Goal: Task Accomplishment & Management: Use online tool/utility

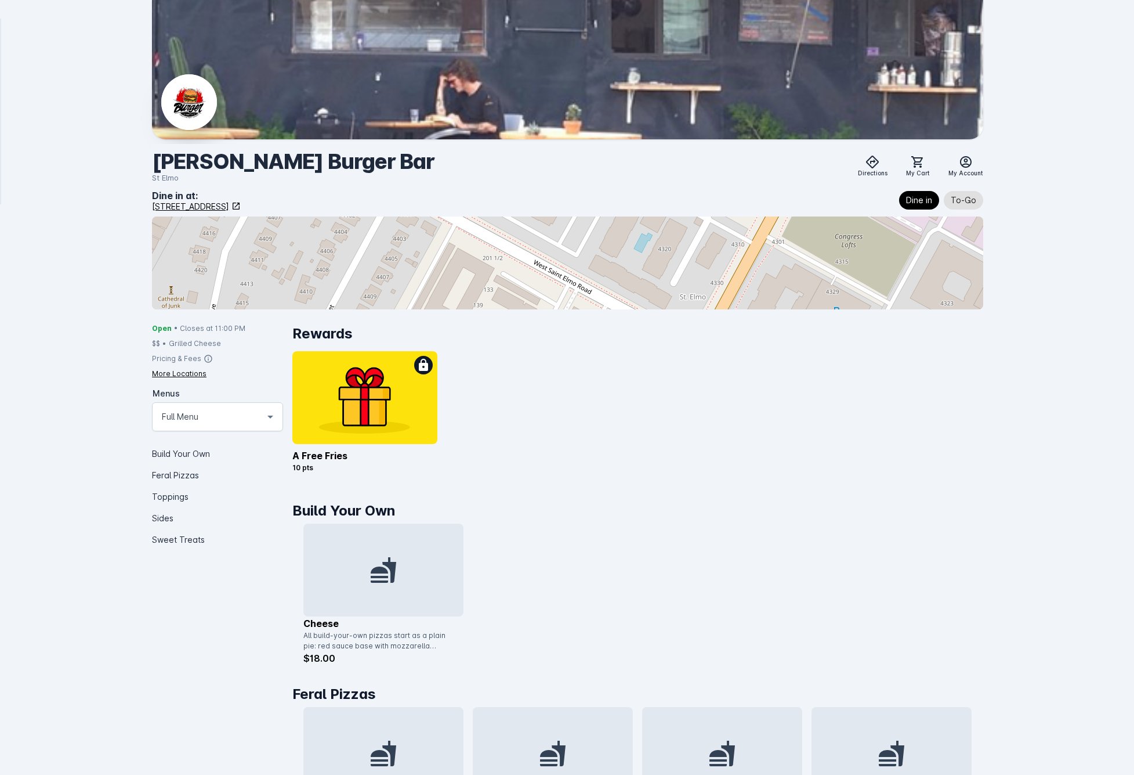
scroll to position [265, 0]
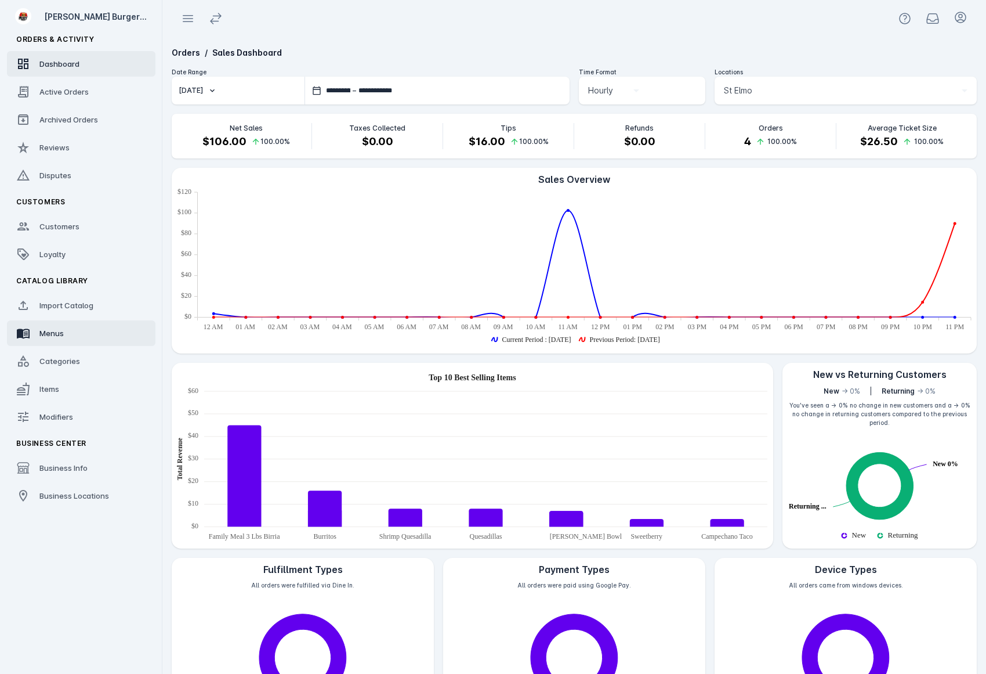
click at [71, 336] on link "Menus" at bounding box center [81, 333] width 149 height 26
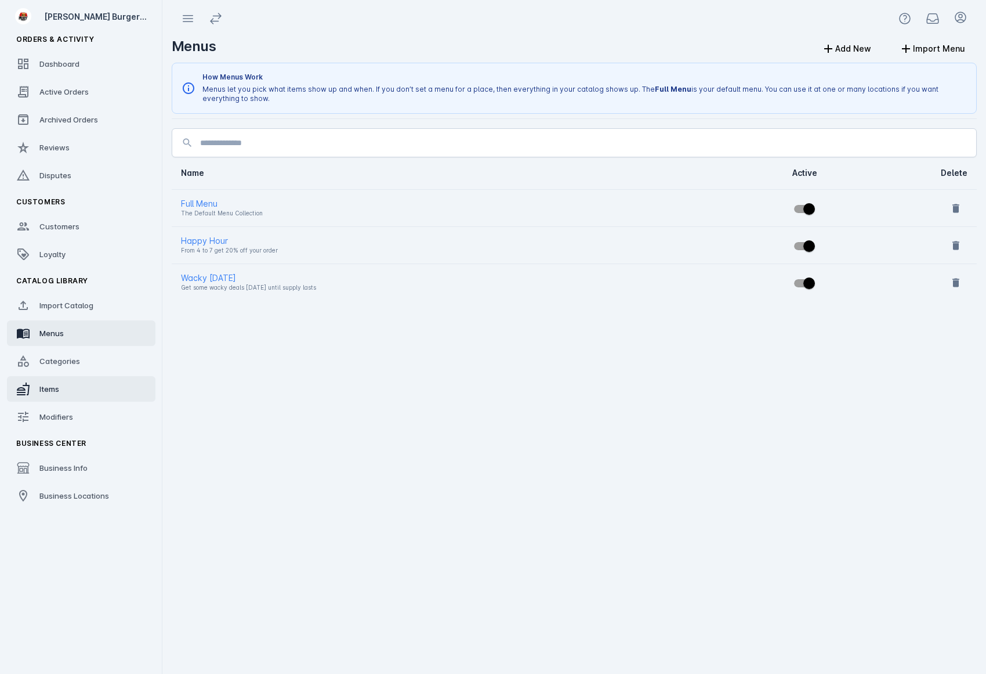
click at [54, 393] on div "Items" at bounding box center [49, 389] width 20 height 12
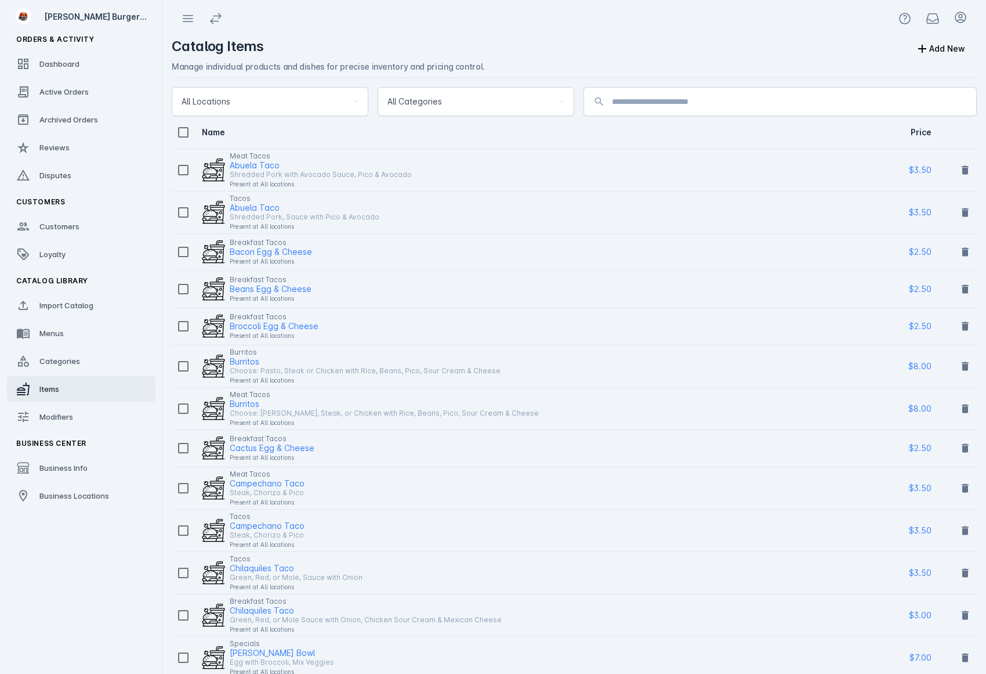
click at [252, 177] on div "Present at All locations" at bounding box center [321, 184] width 182 height 14
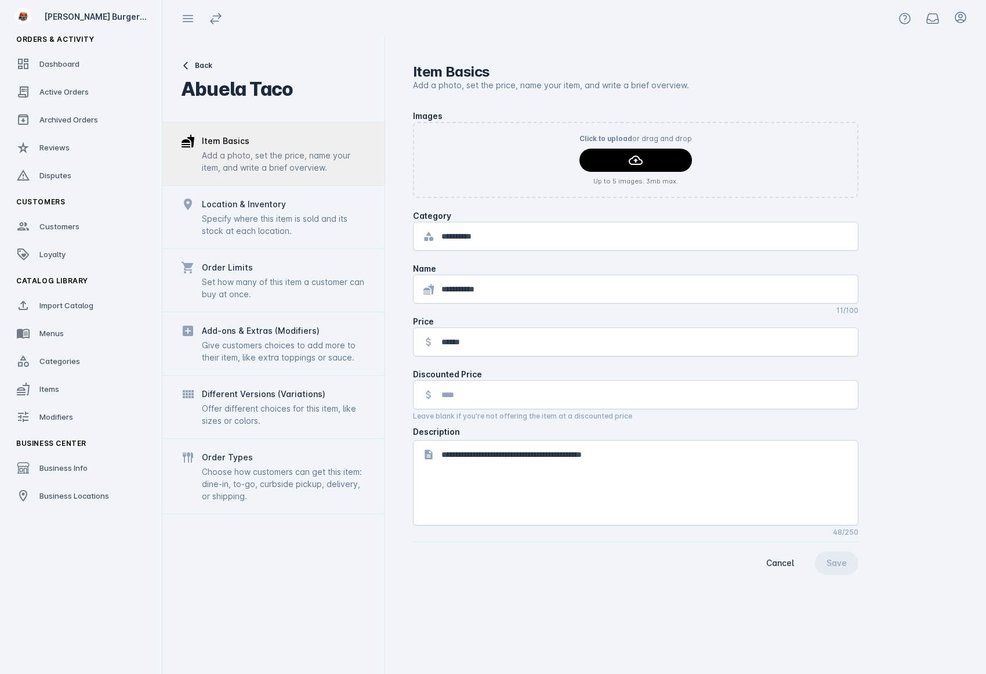
click at [284, 355] on div "Give customers choices to add more to their item, like extra toppings or sauce." at bounding box center [284, 351] width 164 height 24
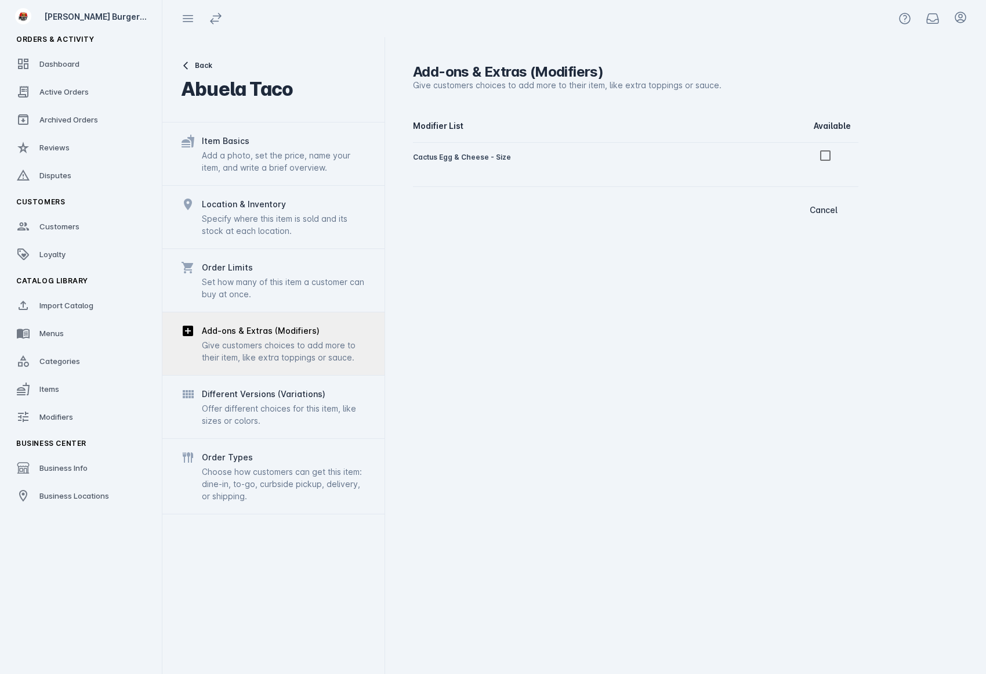
drag, startPoint x: 893, startPoint y: 42, endPoint x: 899, endPoint y: 44, distance: 6.1
click at [893, 42] on div "Add-ons & Extras (Modifiers) Give customers choices to add more to their item, …" at bounding box center [685, 355] width 601 height 637
click at [962, 15] on icon at bounding box center [961, 17] width 10 height 10
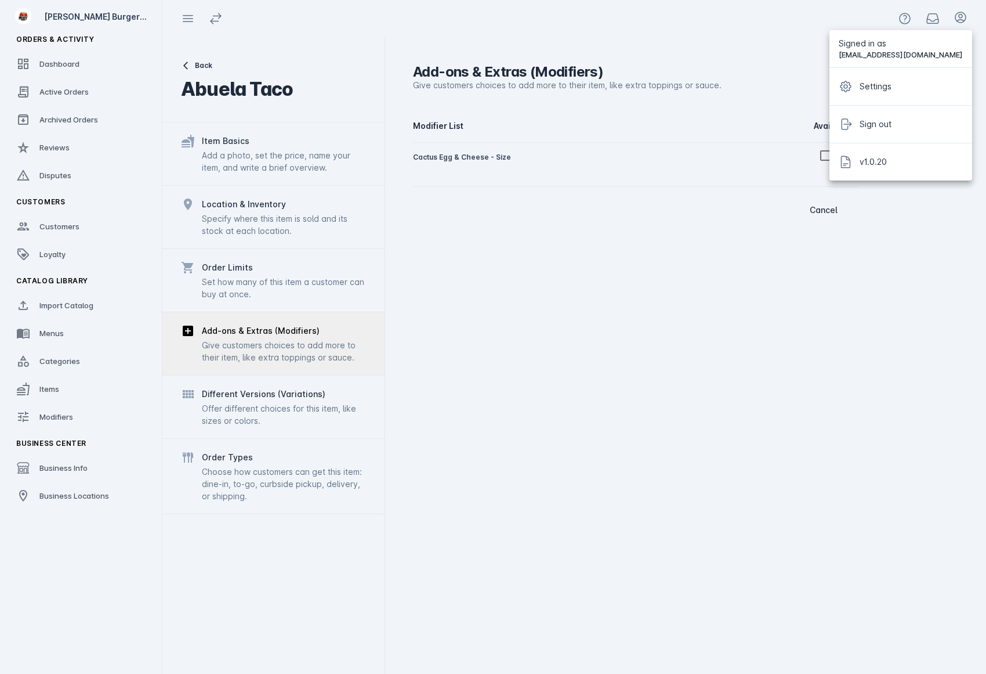
click at [962, 16] on div at bounding box center [493, 337] width 986 height 674
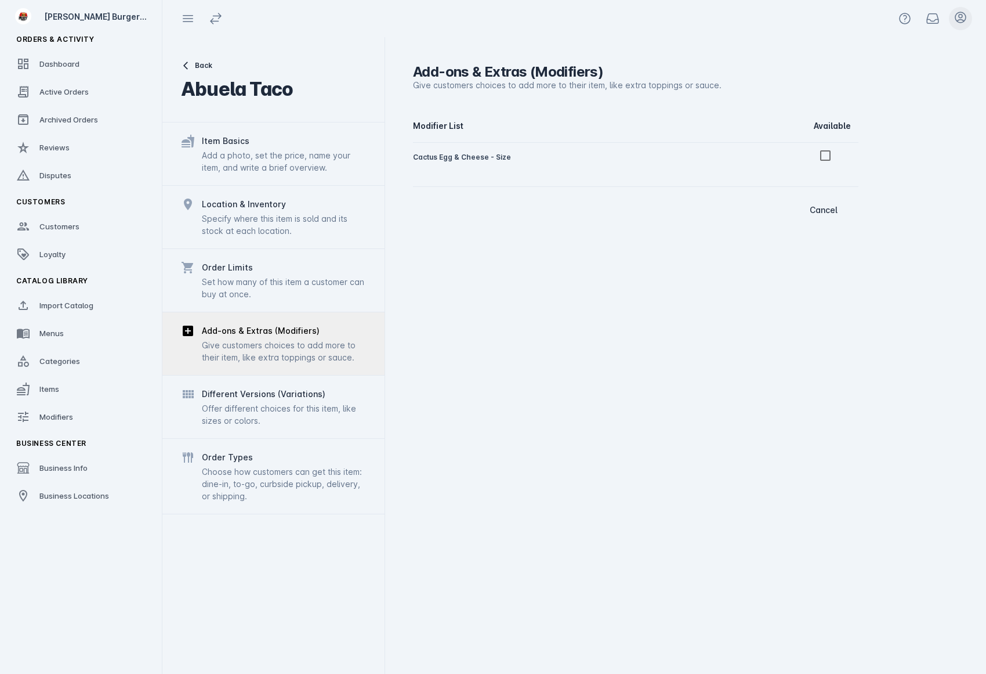
click at [961, 15] on icon at bounding box center [961, 17] width 14 height 14
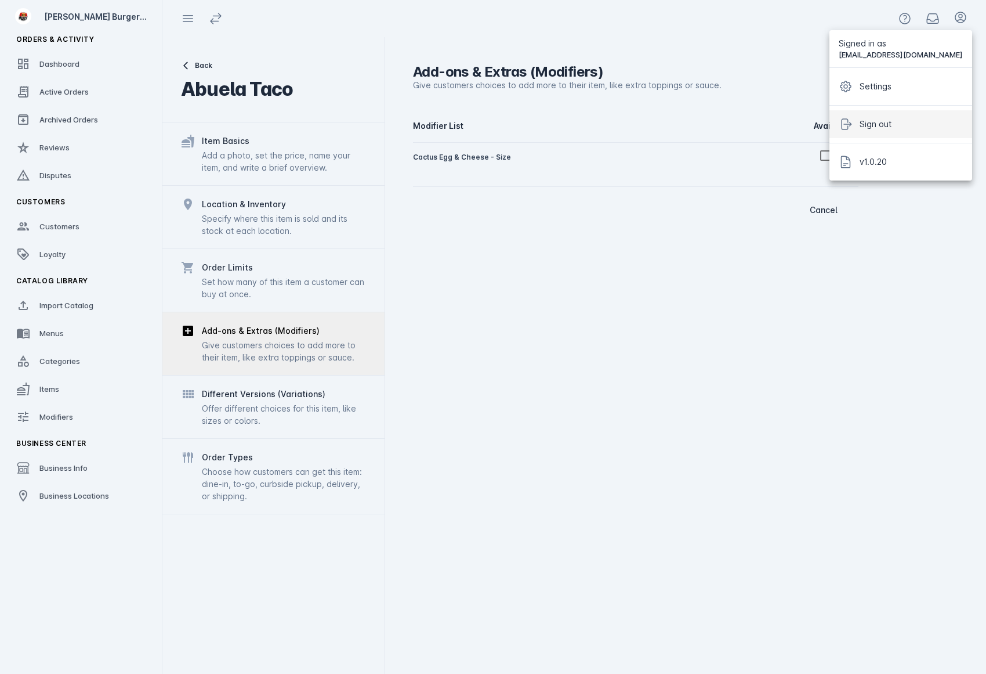
click at [892, 120] on span "Sign out" at bounding box center [876, 124] width 32 height 14
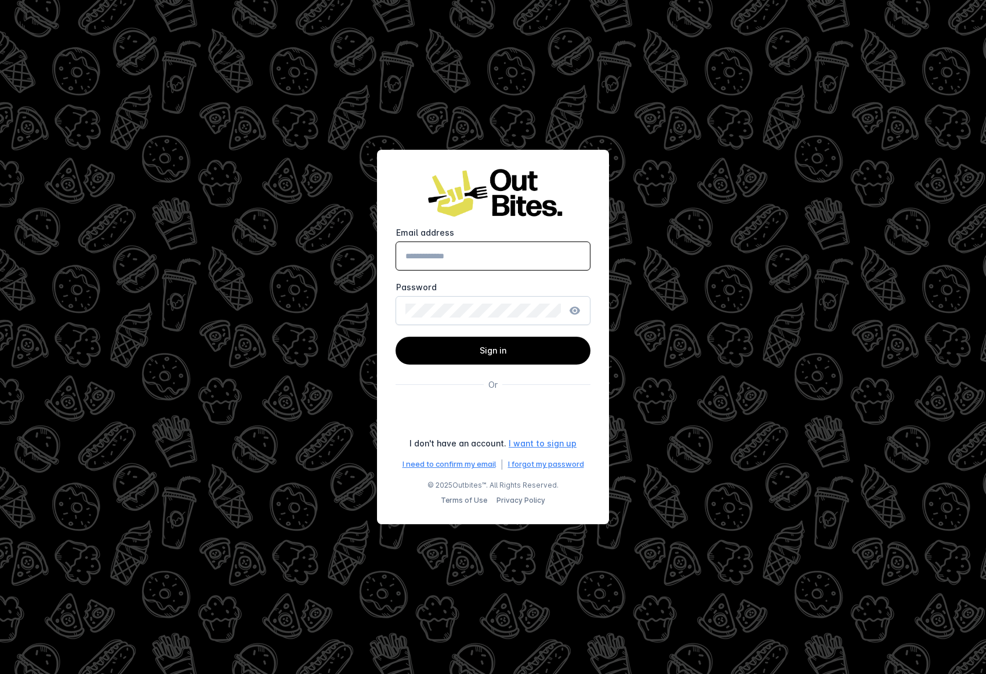
click at [566, 453] on form "Email address Password Sign in Log in with your fingerprint Or I don't have an …" at bounding box center [493, 348] width 195 height 243
click at [539, 415] on div "Sign in with Google. Opens in new tab" at bounding box center [493, 416] width 197 height 26
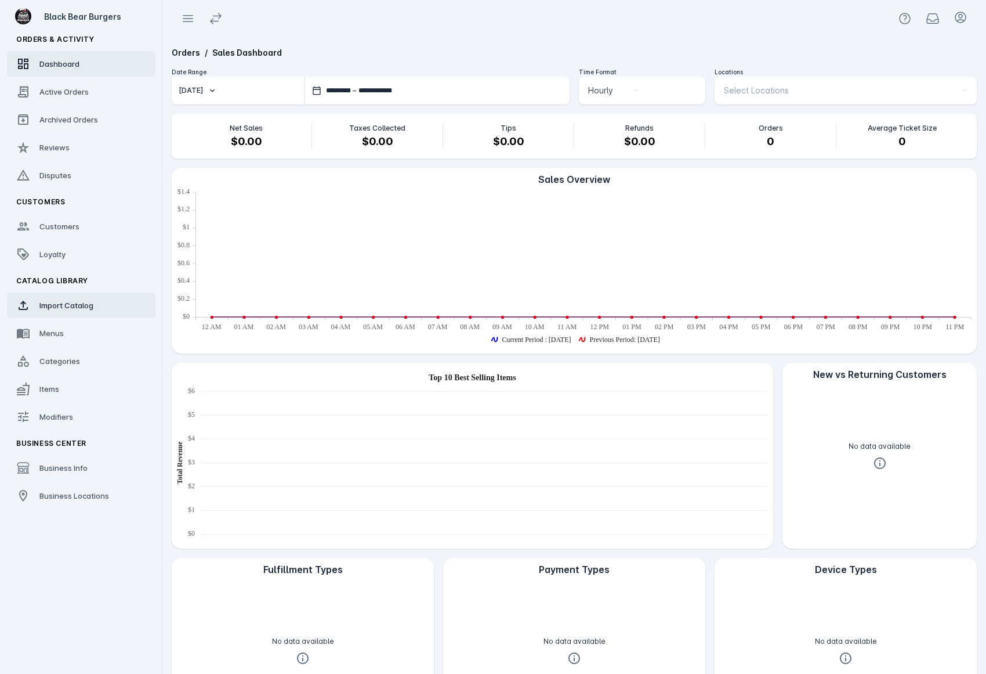
click at [89, 313] on link "Import Catalog" at bounding box center [81, 305] width 149 height 26
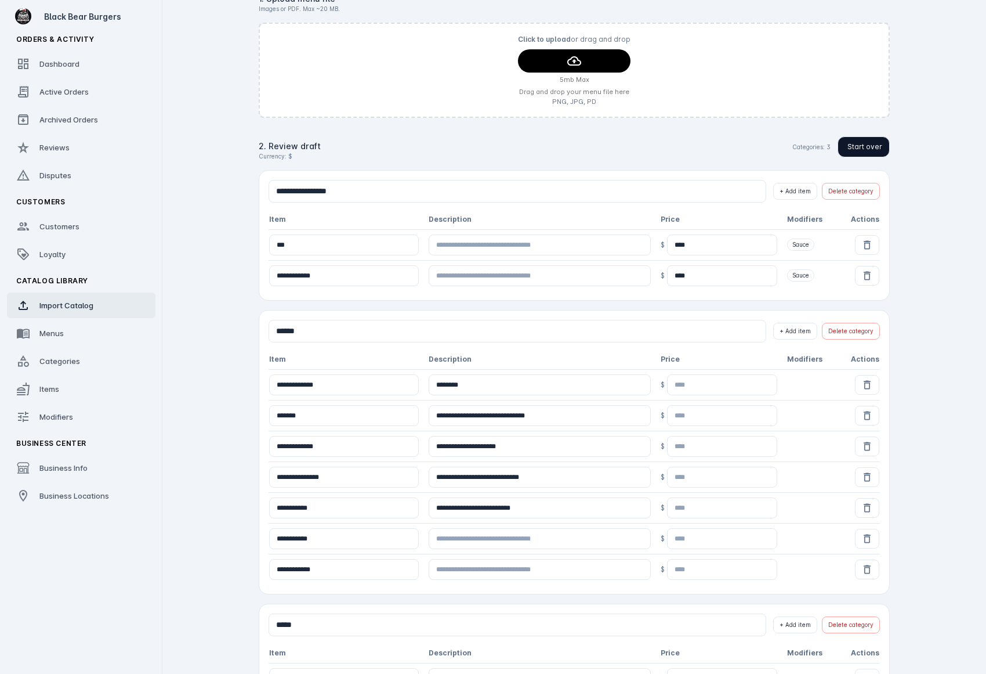
scroll to position [301, 0]
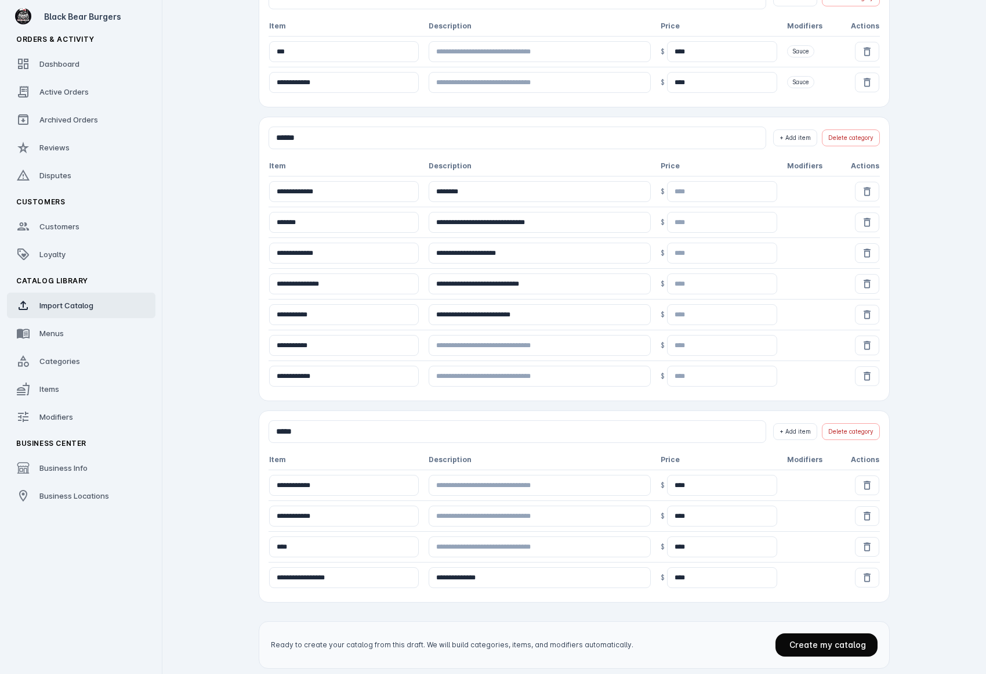
click at [833, 639] on span "Create my catalog" at bounding box center [828, 644] width 77 height 10
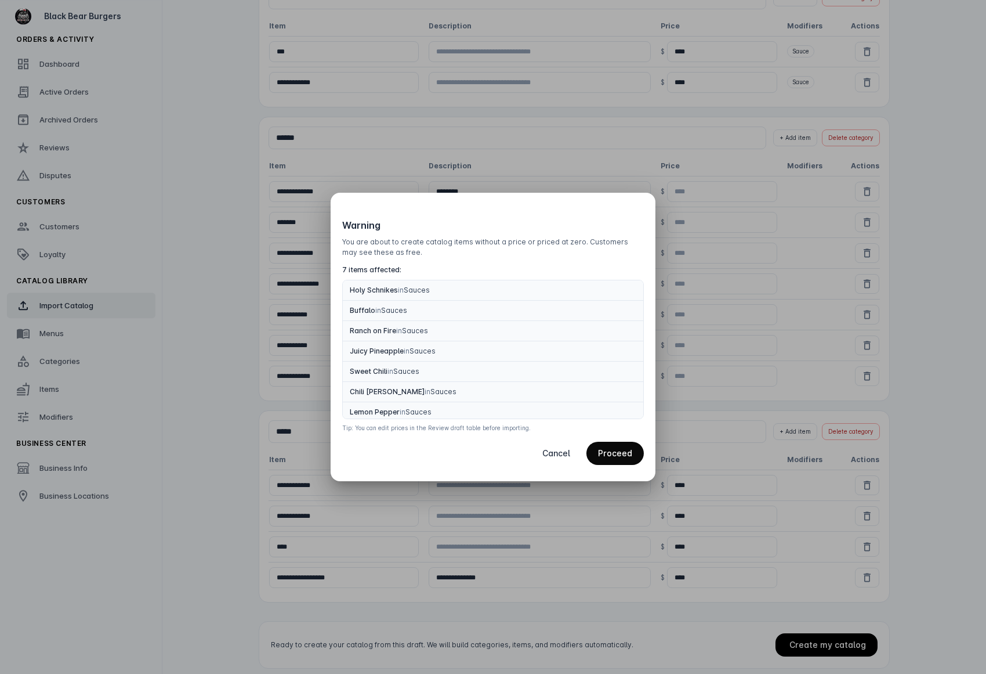
click at [619, 463] on span at bounding box center [615, 453] width 57 height 28
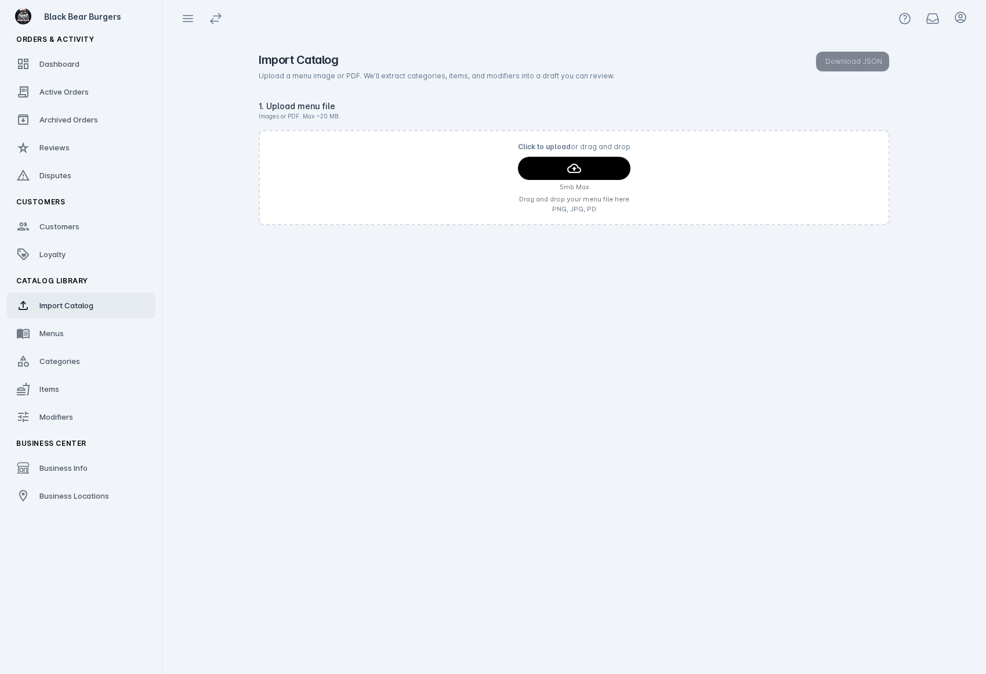
click at [582, 294] on div "Import Catalog Upload a menu image or PDF. We’ll extract categories, items, and…" at bounding box center [574, 355] width 668 height 637
